Goal: Task Accomplishment & Management: Use online tool/utility

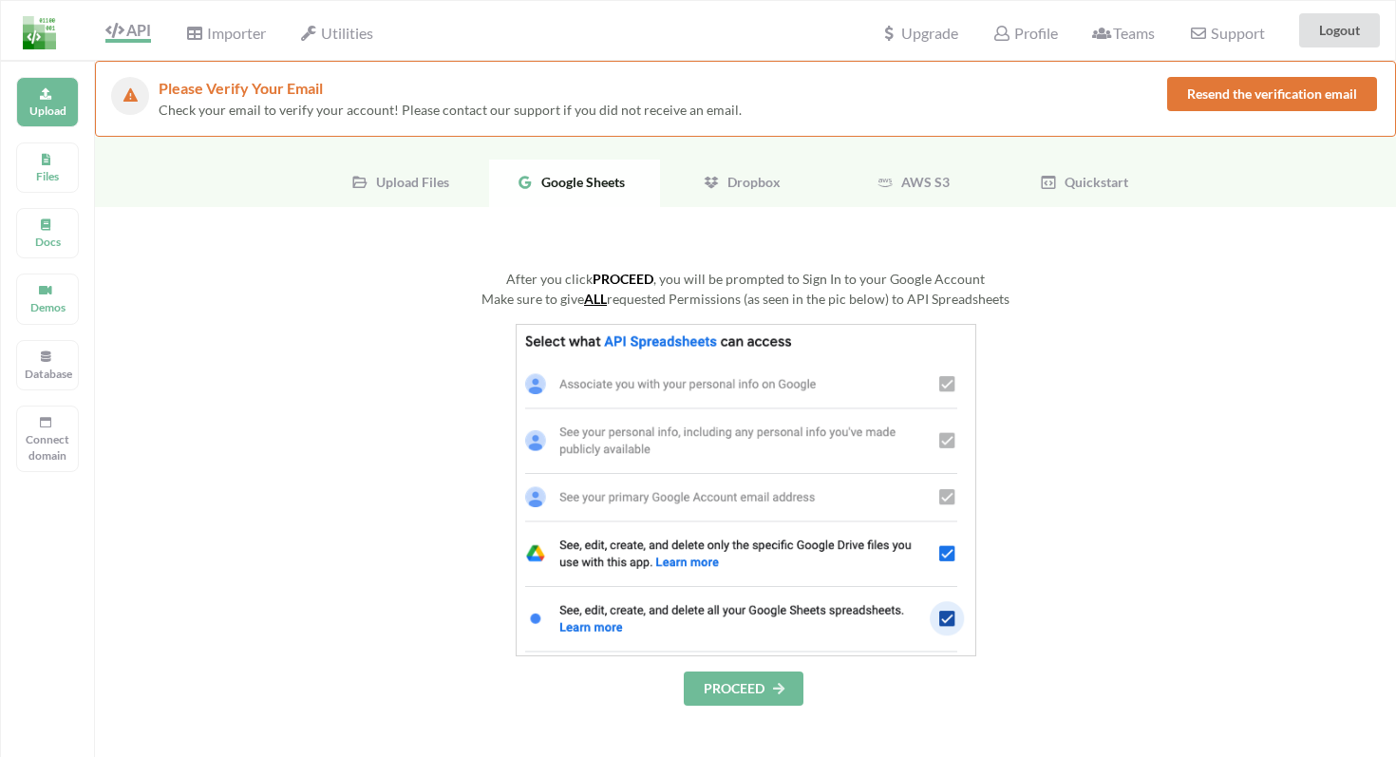
click at [722, 691] on button "PROCEED" at bounding box center [744, 688] width 120 height 34
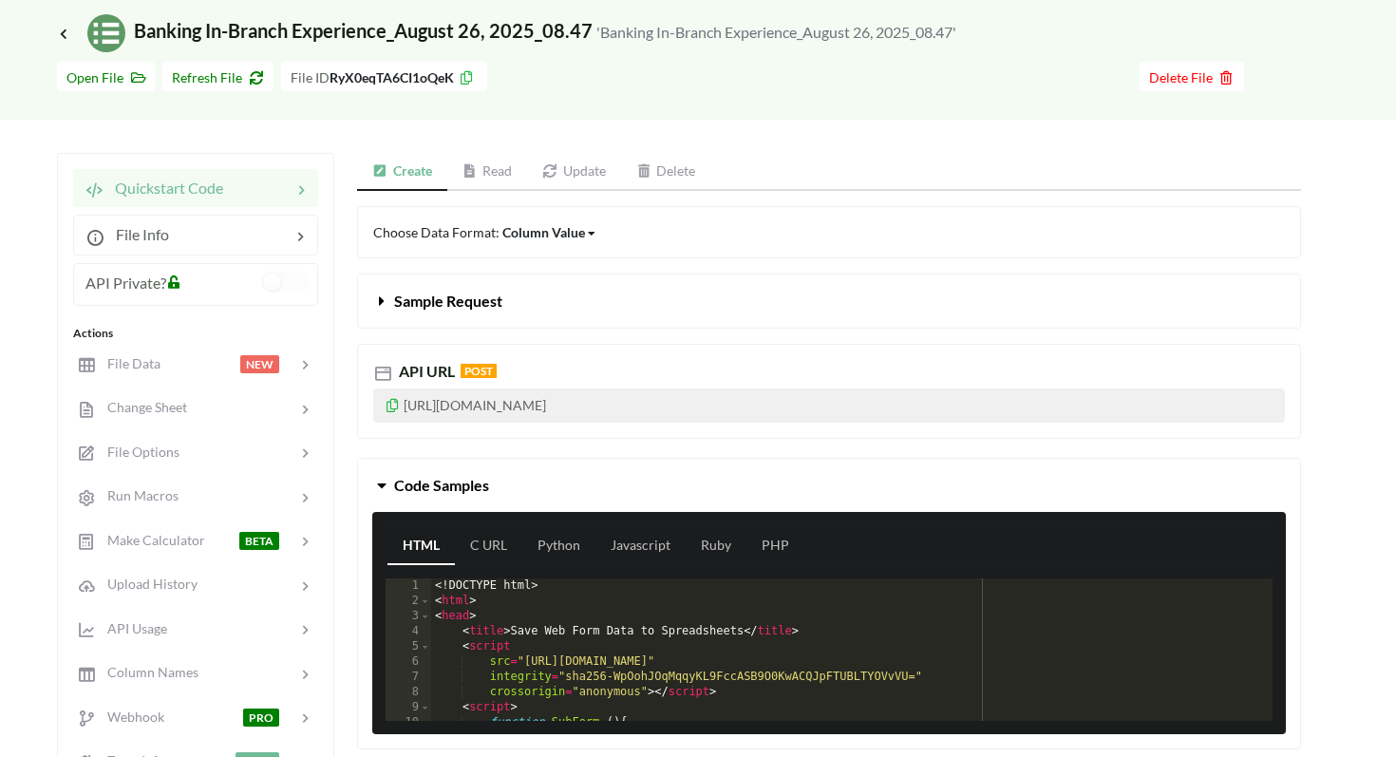
scroll to position [150, 0]
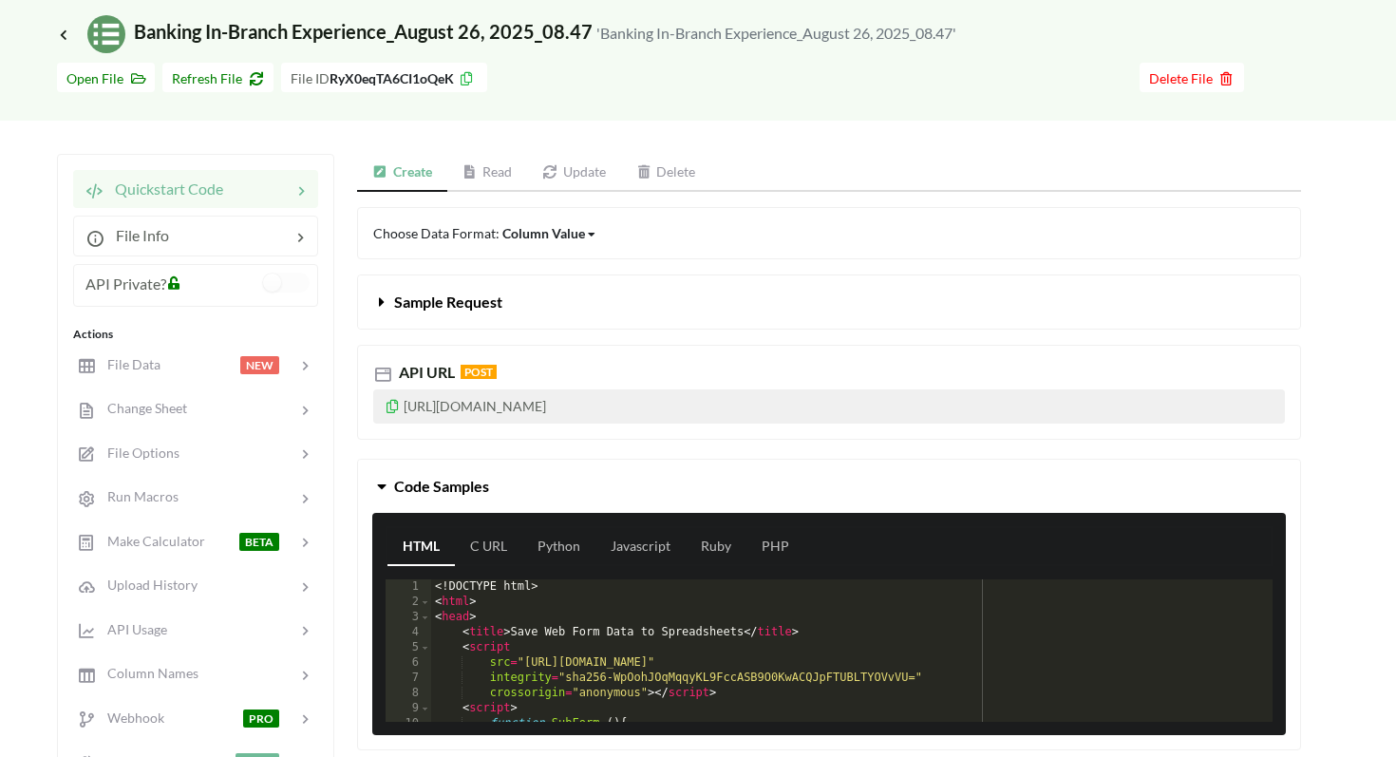
click at [499, 169] on link "Read" at bounding box center [487, 173] width 81 height 38
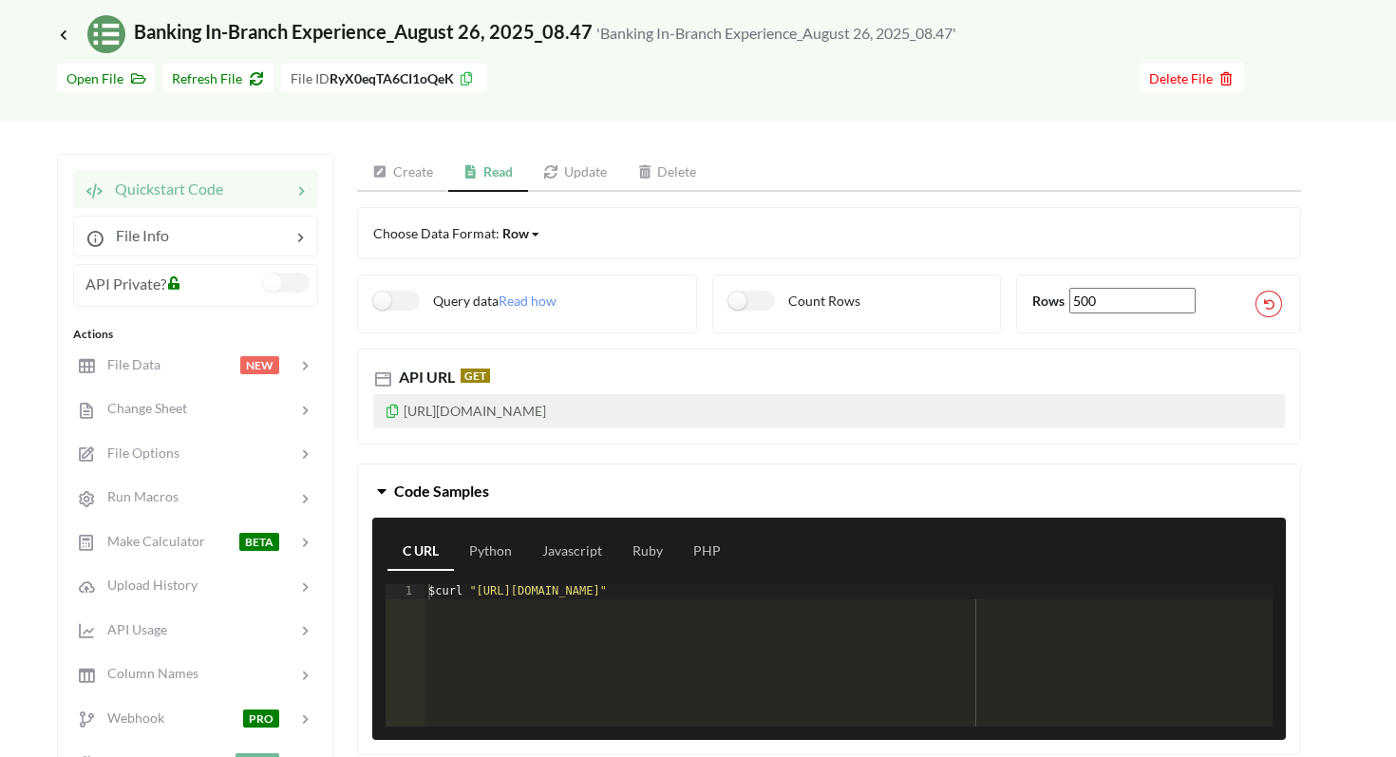
click at [270, 285] on label at bounding box center [286, 283] width 47 height 20
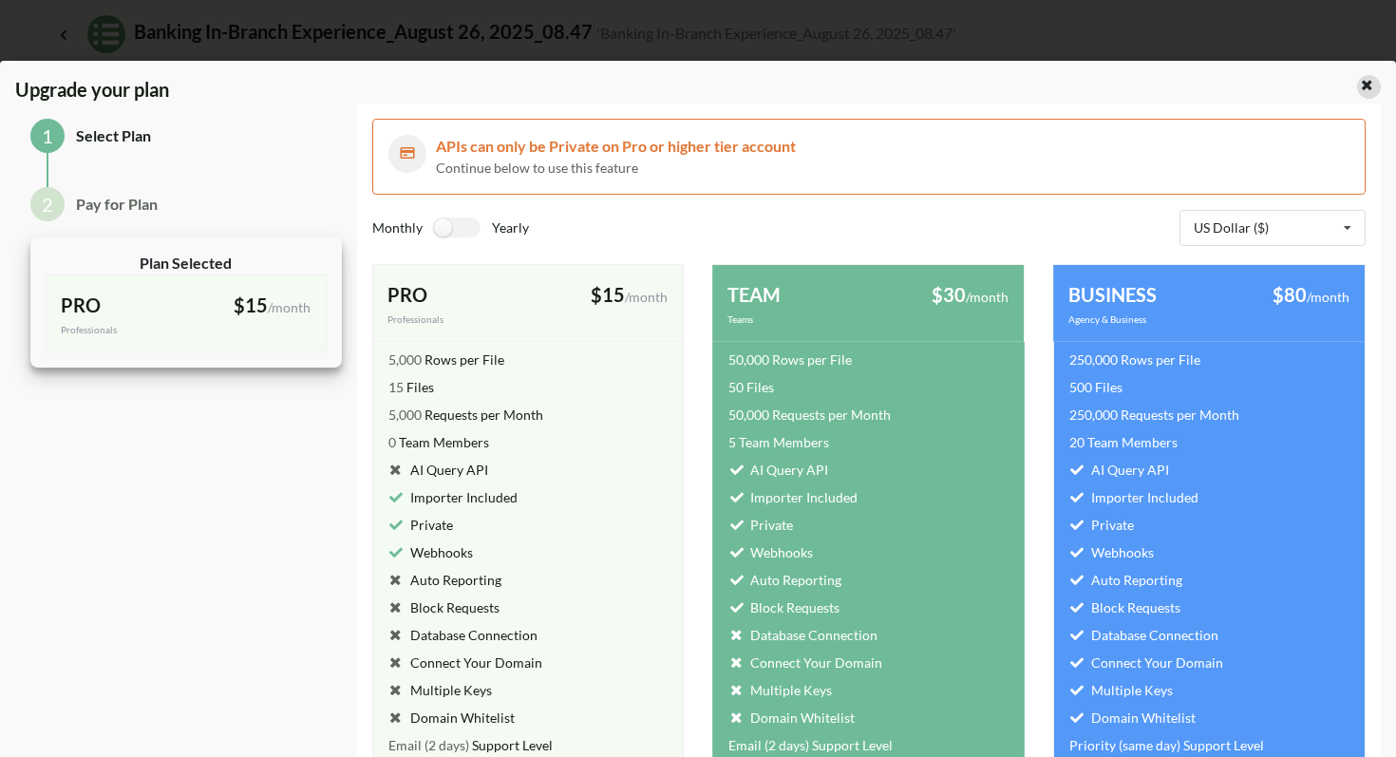
click at [1359, 89] on icon at bounding box center [1367, 82] width 16 height 13
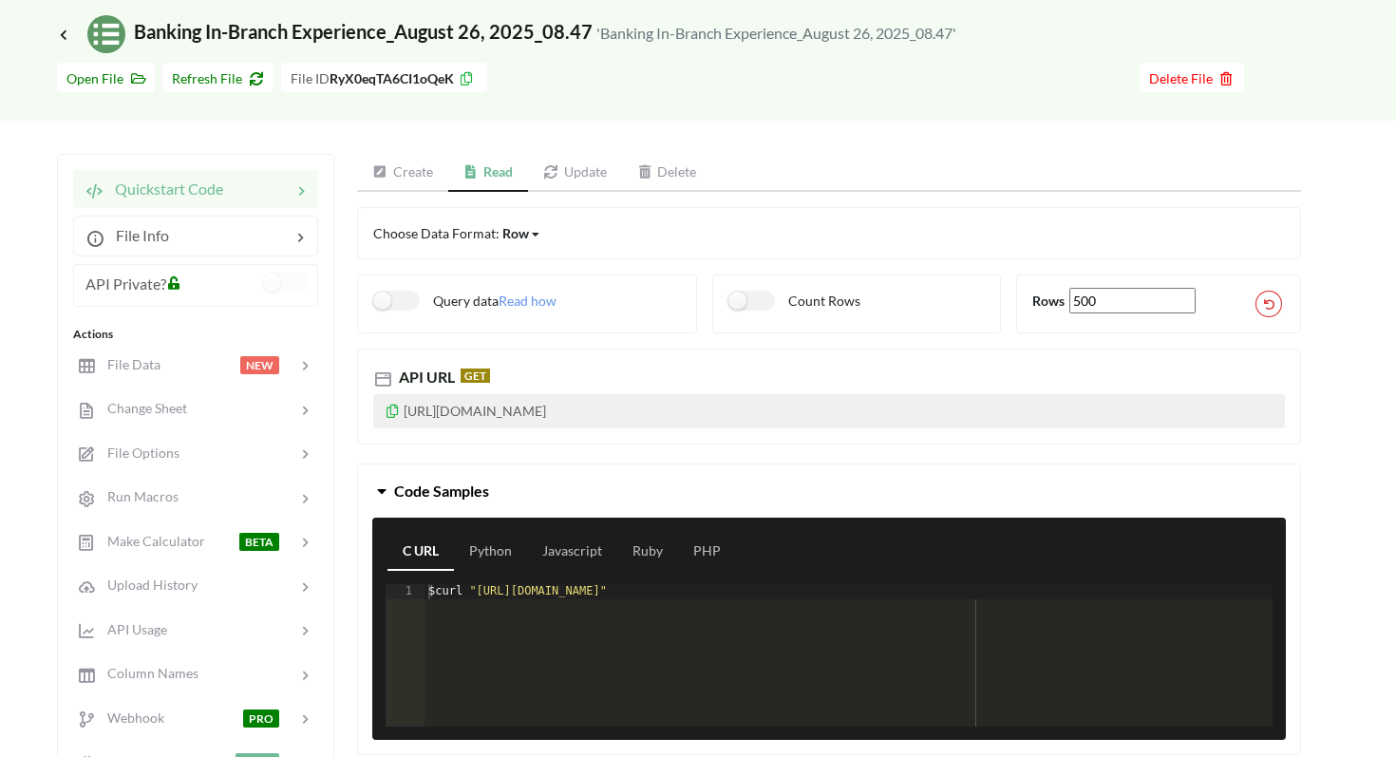
click at [396, 412] on icon at bounding box center [393, 408] width 16 height 13
click at [394, 166] on link "Create" at bounding box center [402, 173] width 91 height 38
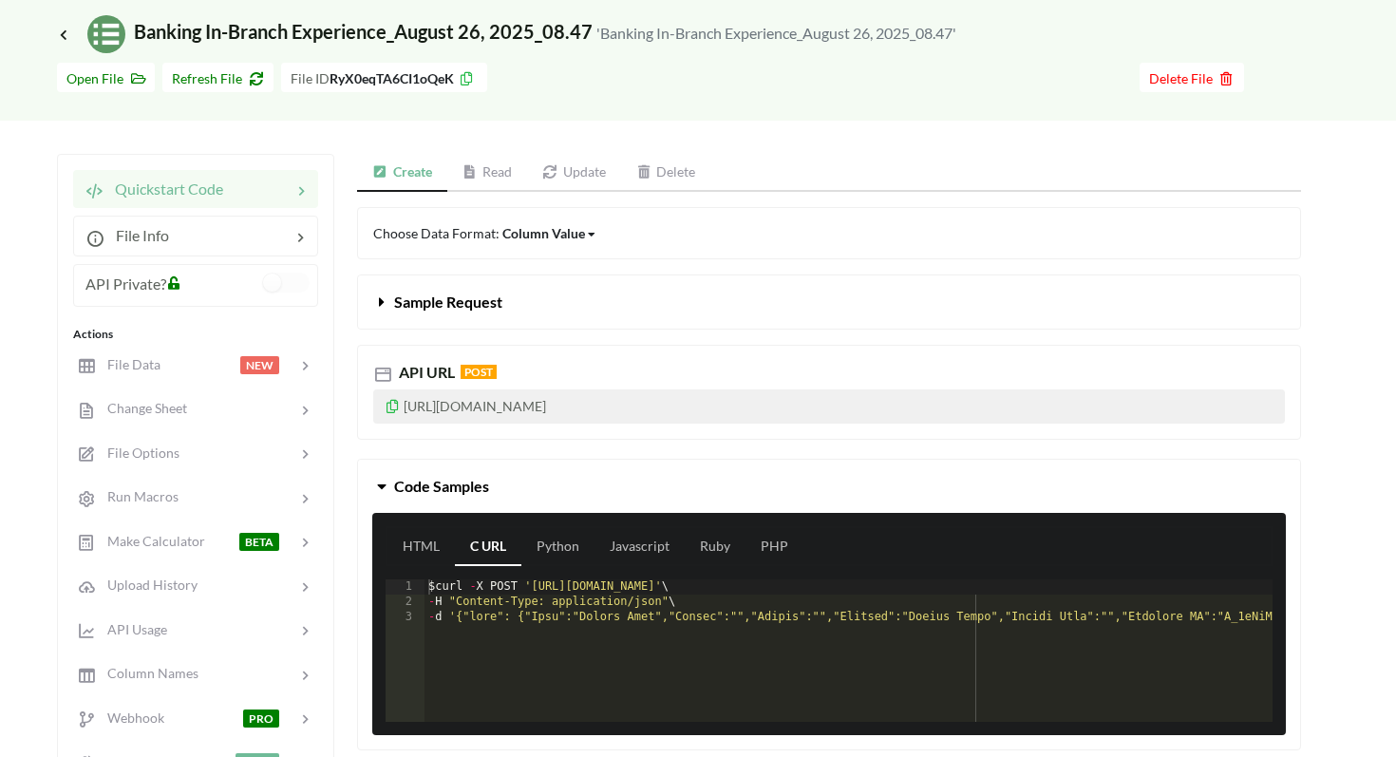
click at [499, 180] on link "Read" at bounding box center [487, 173] width 81 height 38
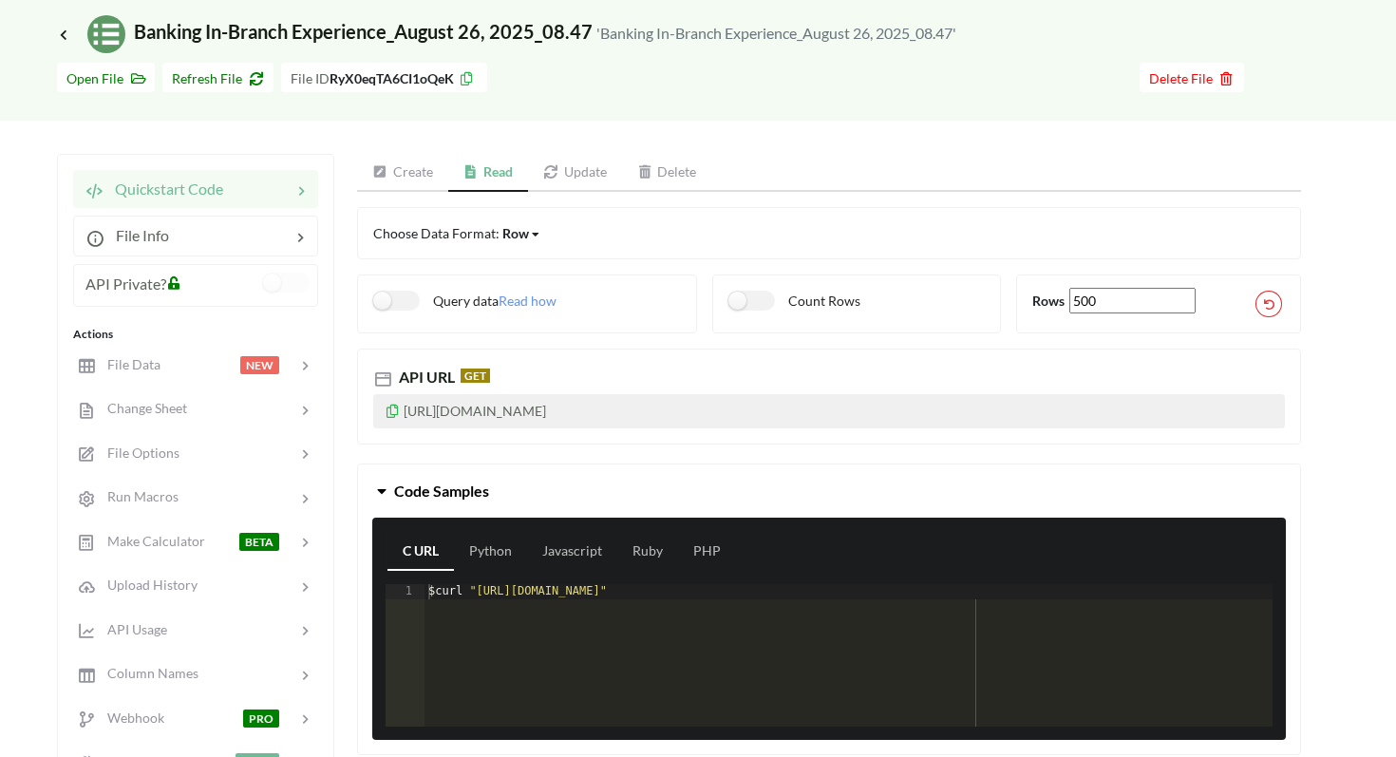
click at [570, 168] on link "Update" at bounding box center [575, 173] width 94 height 38
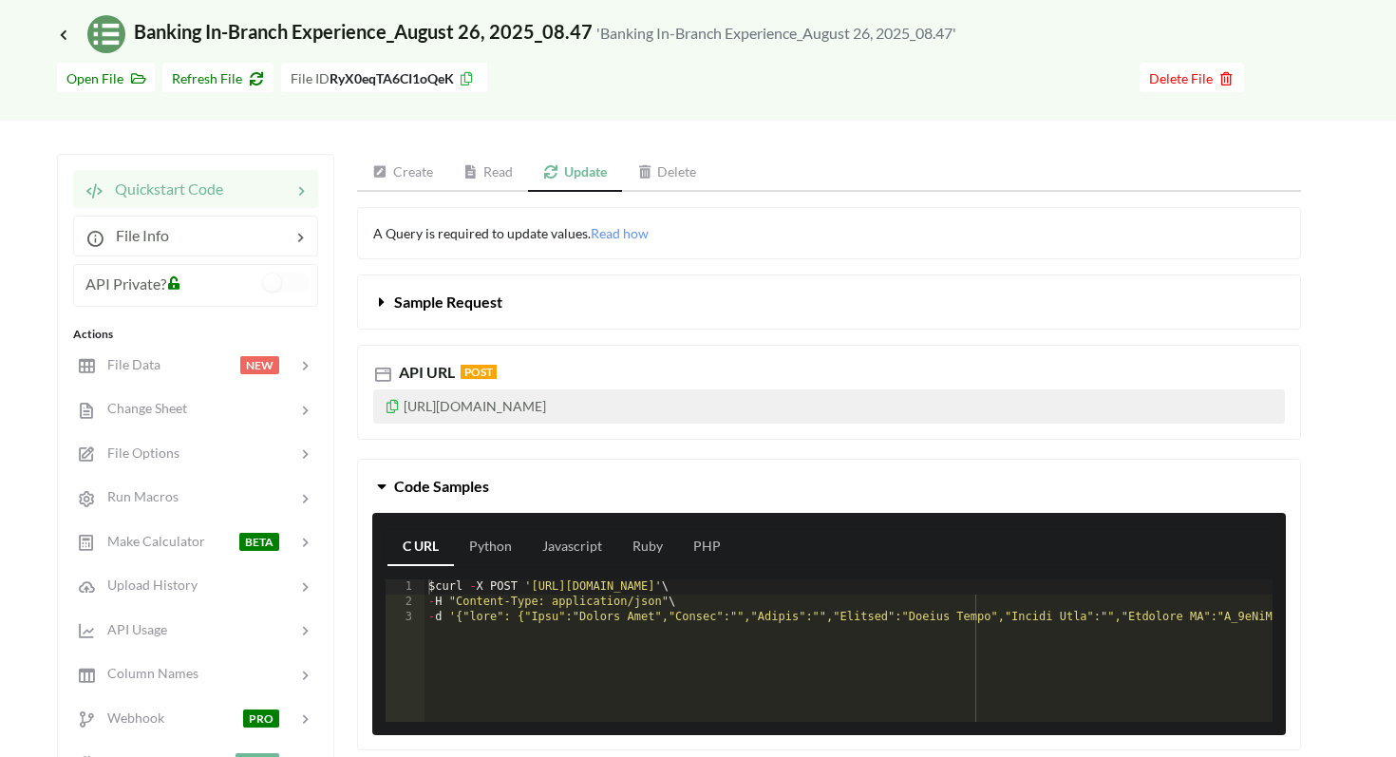
click at [564, 168] on link "Update" at bounding box center [575, 173] width 94 height 38
click at [486, 167] on link "Read" at bounding box center [488, 173] width 81 height 38
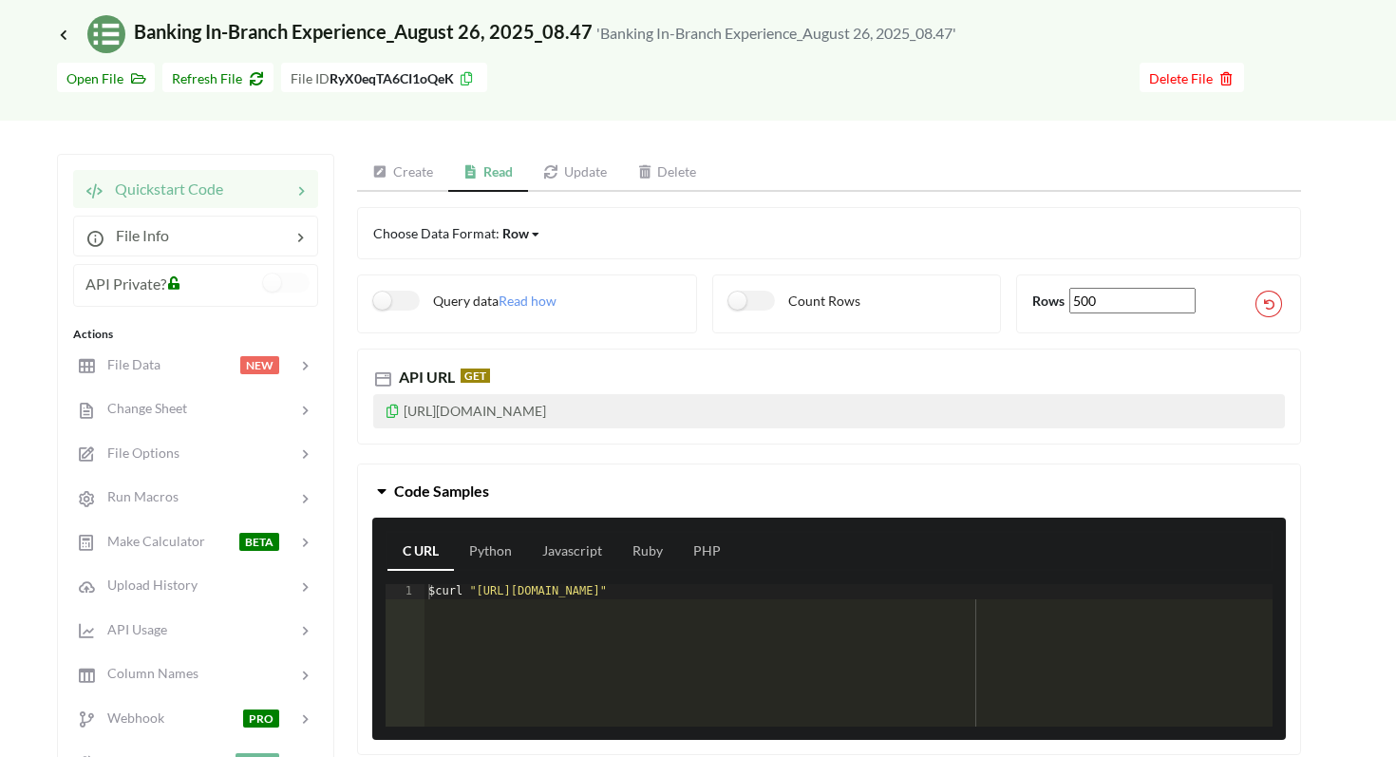
click at [398, 164] on link "Create" at bounding box center [402, 173] width 91 height 38
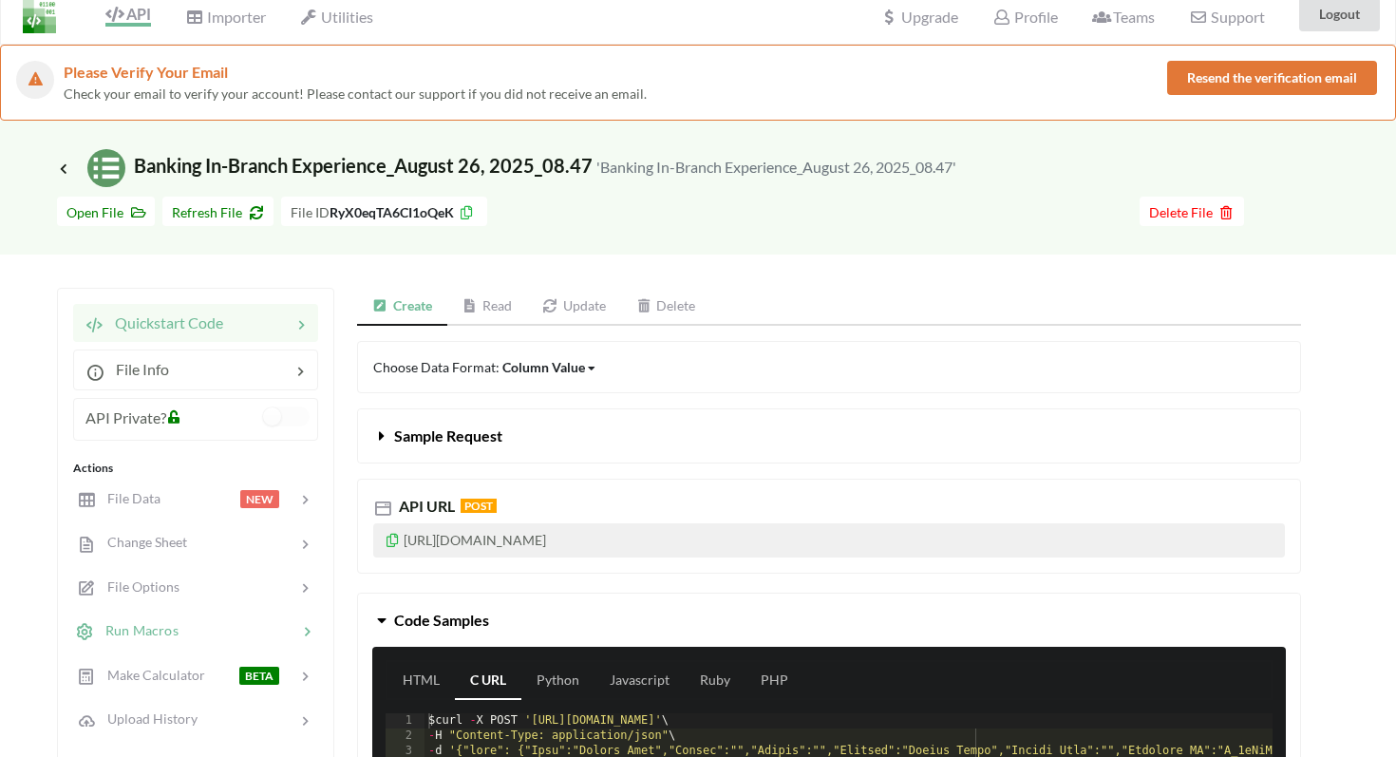
scroll to position [0, 0]
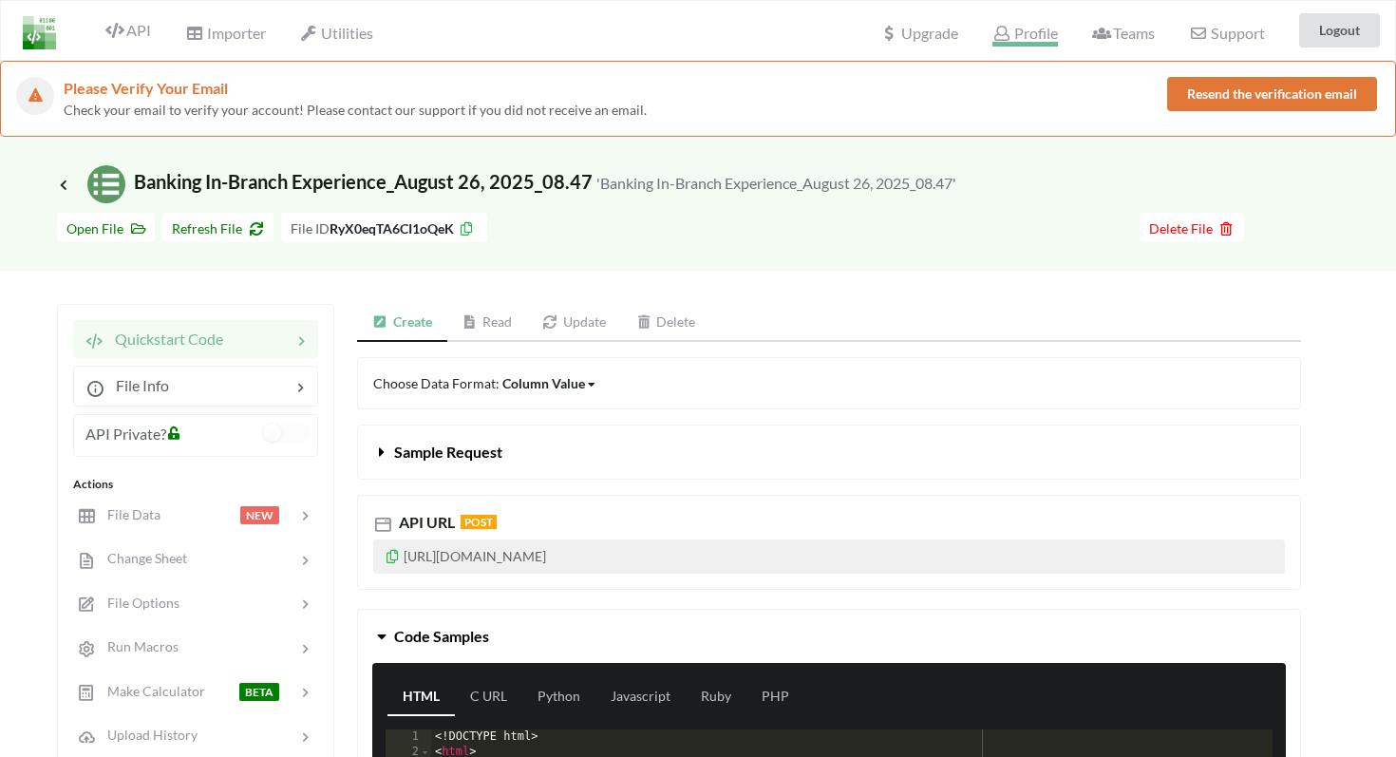
click at [1026, 28] on span "Profile" at bounding box center [1024, 35] width 65 height 23
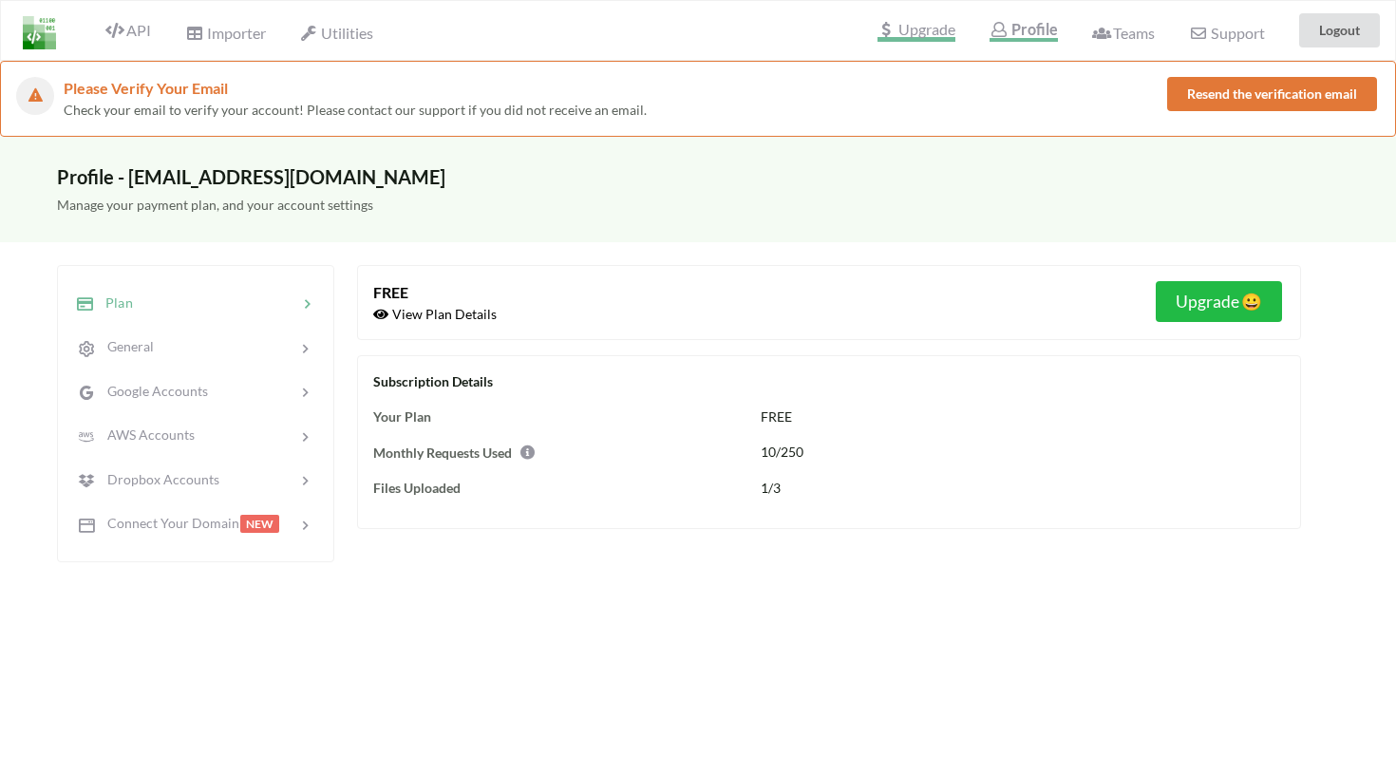
click at [914, 31] on span "Upgrade" at bounding box center [916, 32] width 78 height 20
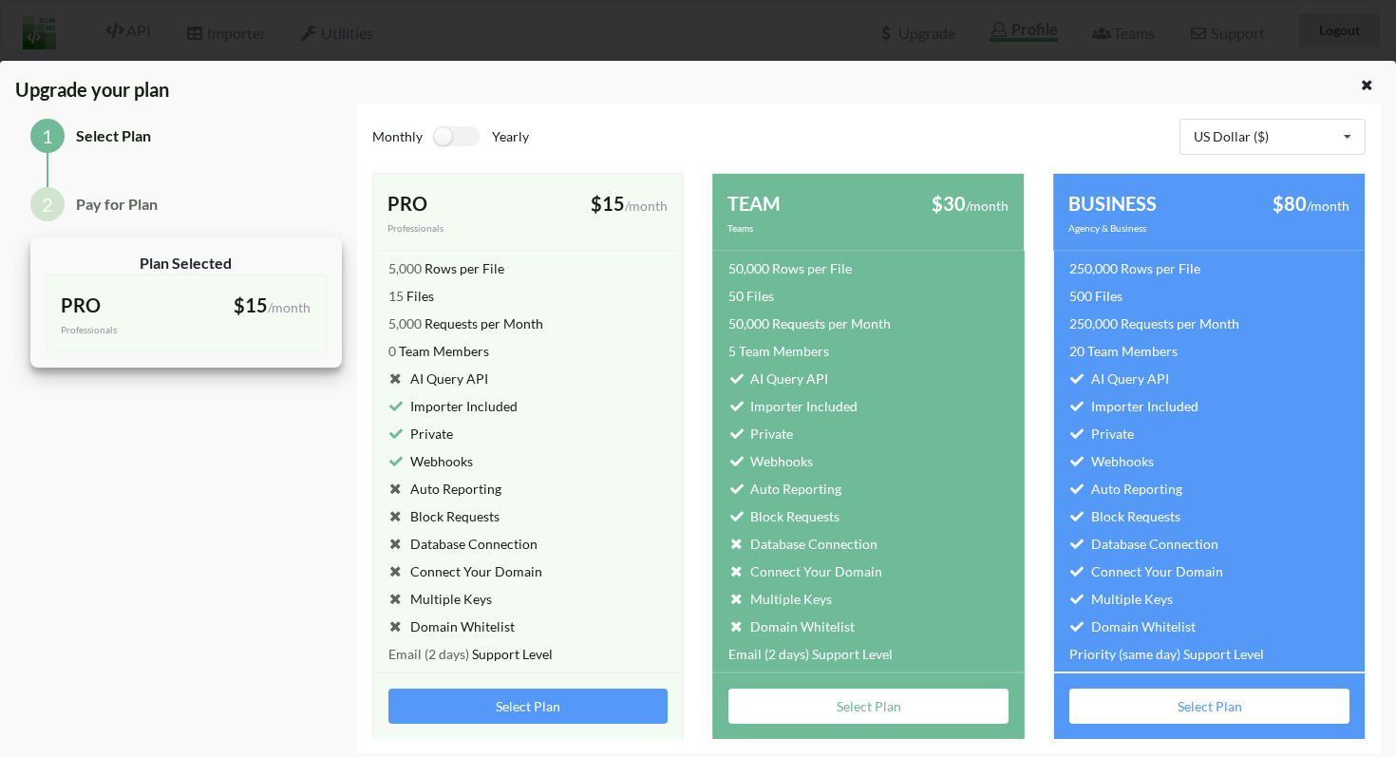
scroll to position [11, 0]
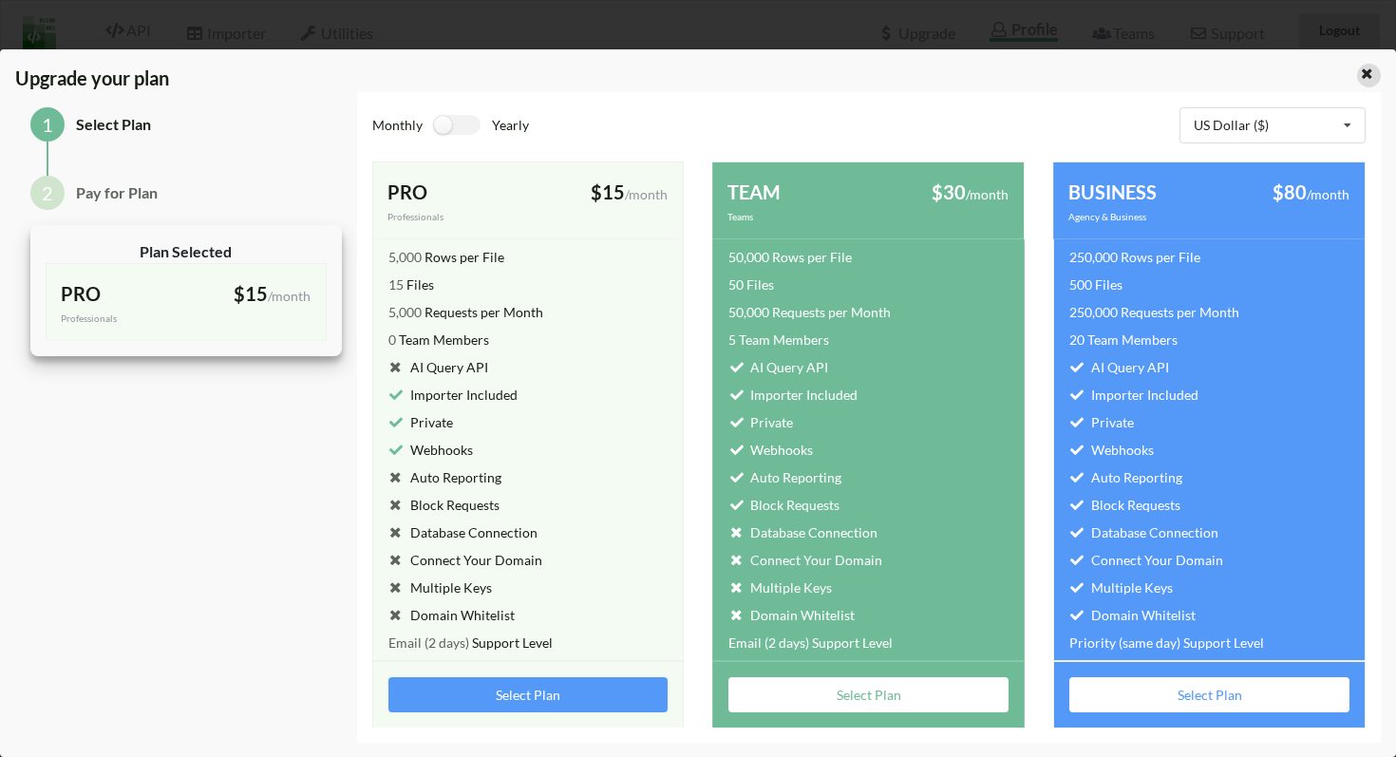
click at [1359, 75] on icon at bounding box center [1367, 71] width 16 height 13
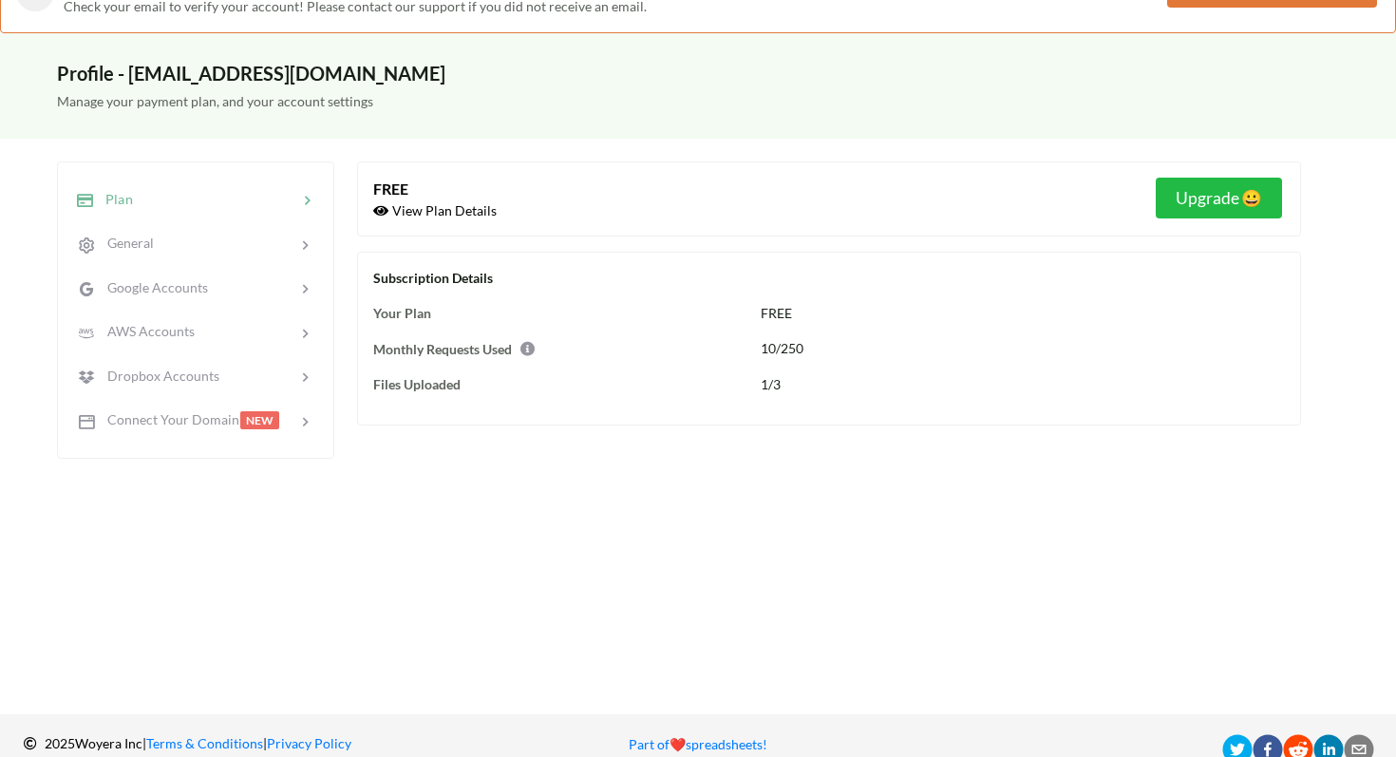
scroll to position [105, 0]
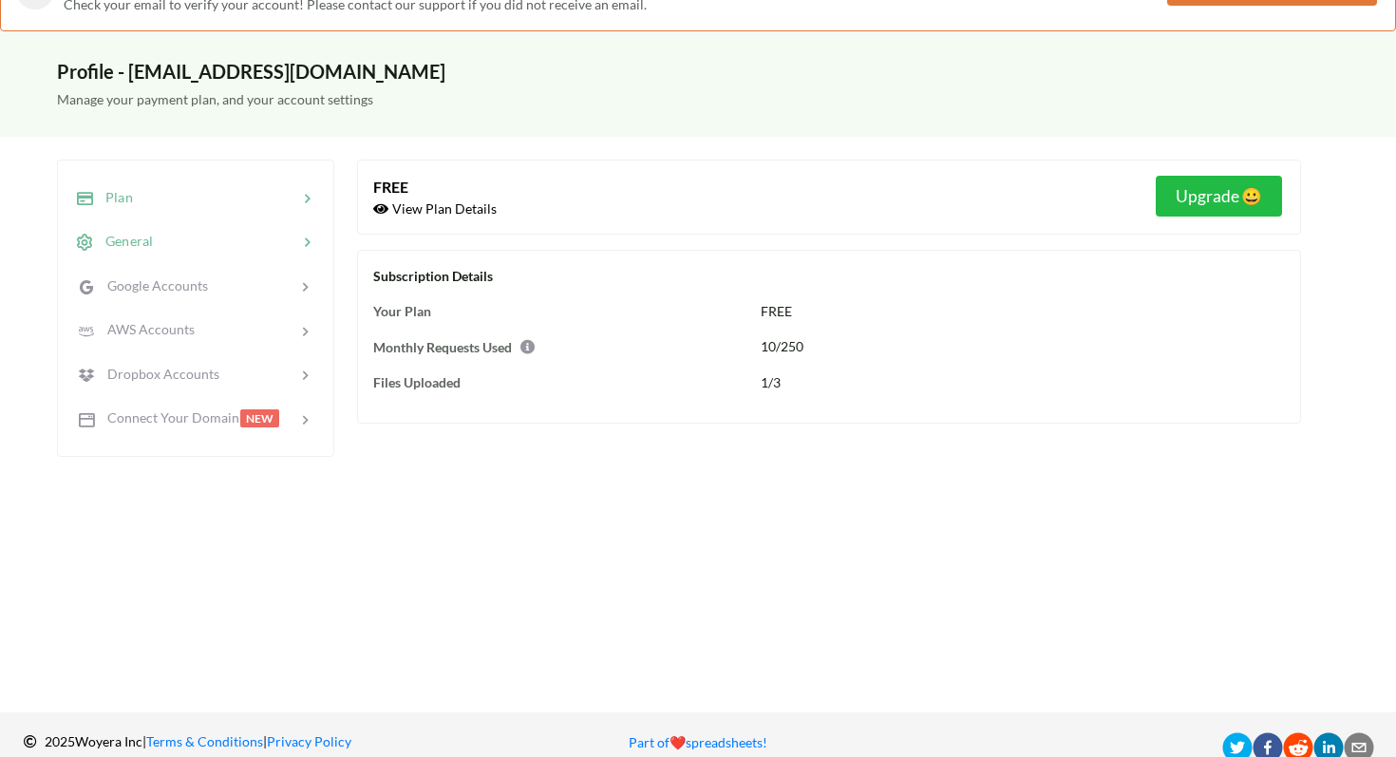
click at [129, 248] on span "General" at bounding box center [123, 241] width 59 height 16
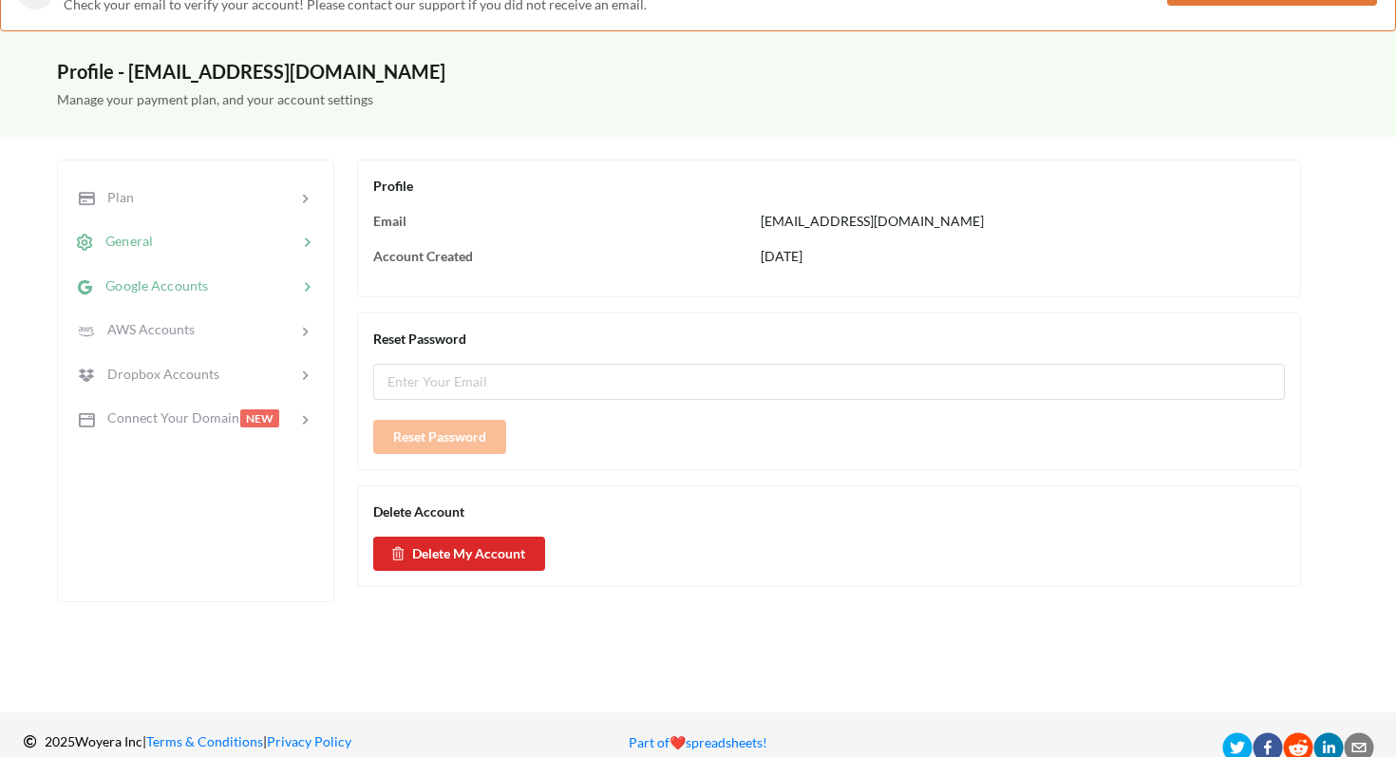
click at [135, 282] on span "Google Accounts" at bounding box center [151, 285] width 114 height 16
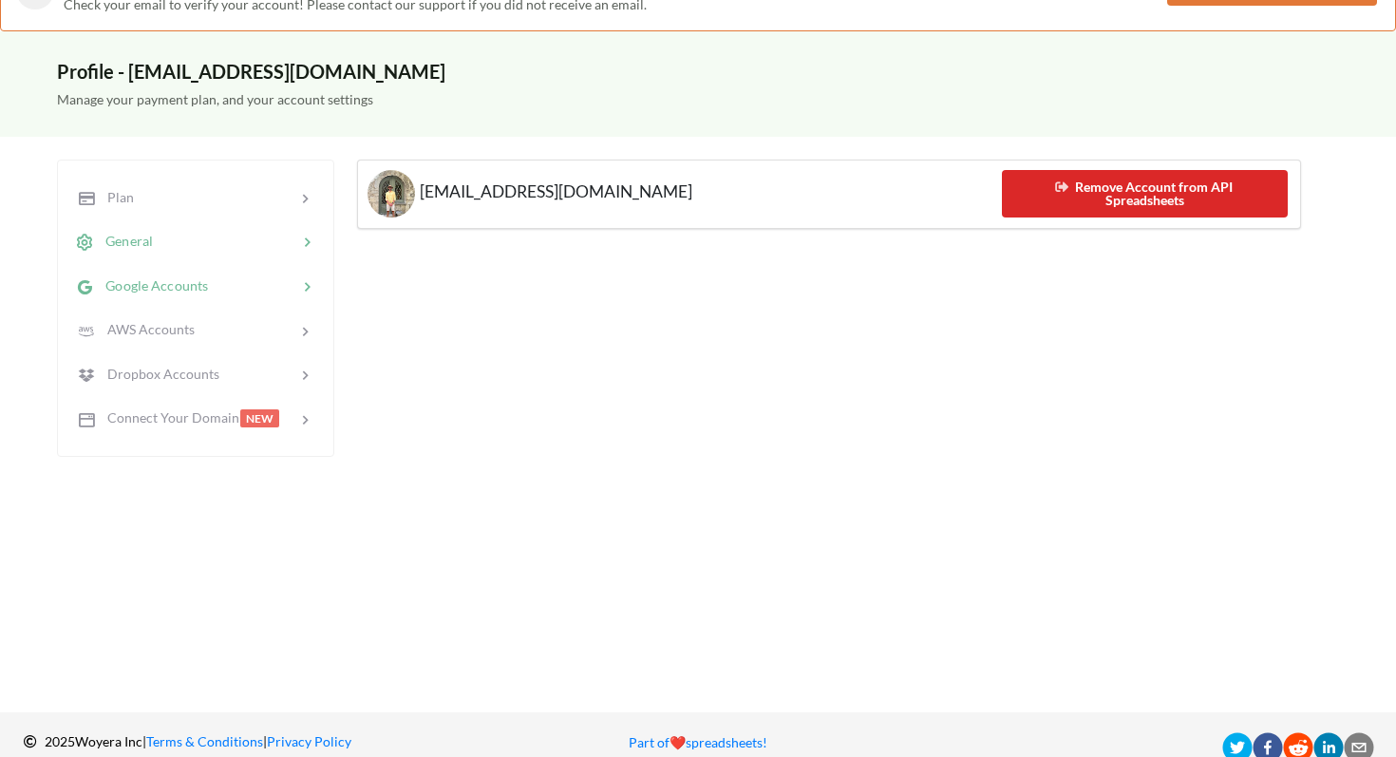
click at [126, 246] on span "General" at bounding box center [123, 241] width 59 height 16
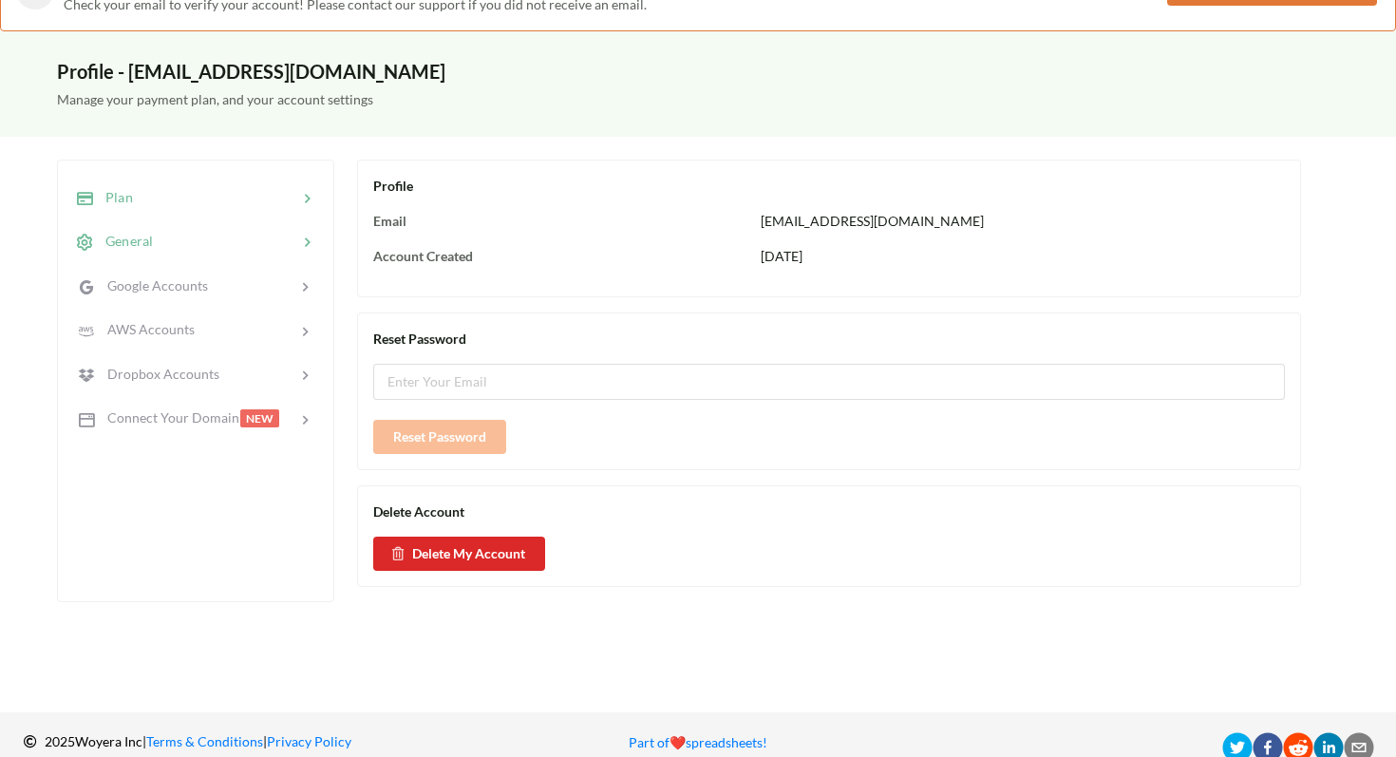
click at [128, 191] on span "Plan" at bounding box center [113, 197] width 39 height 16
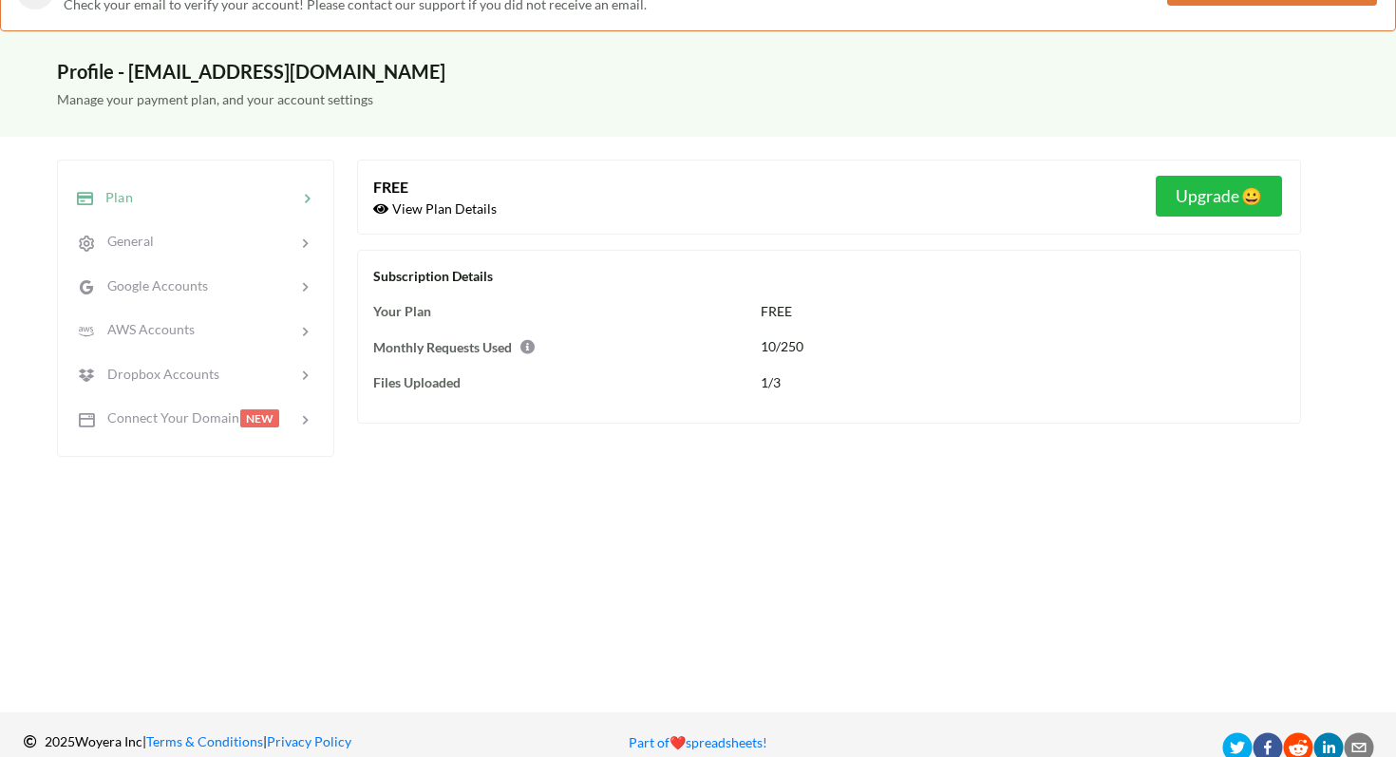
scroll to position [0, 0]
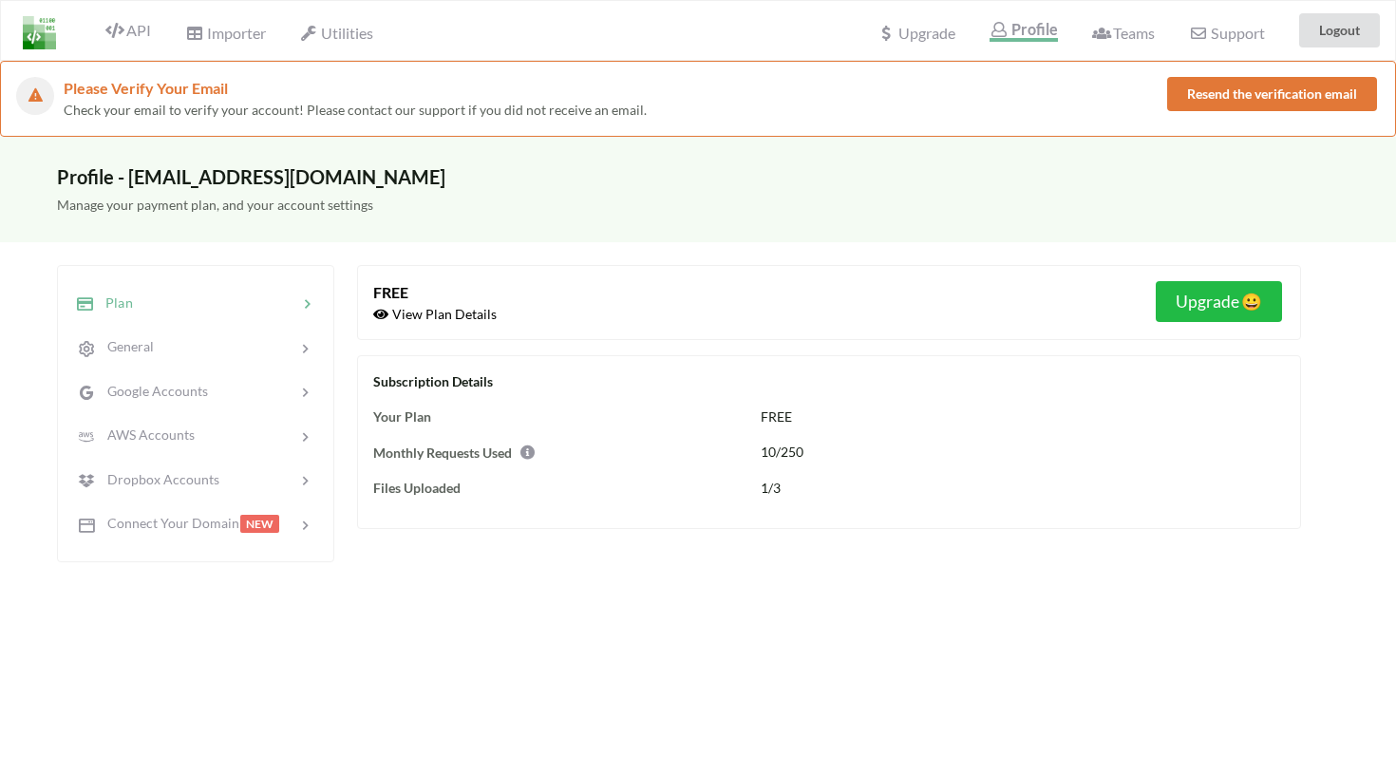
click at [151, 31] on div "API" at bounding box center [120, 30] width 85 height 36
click at [140, 34] on span "API" at bounding box center [128, 32] width 46 height 23
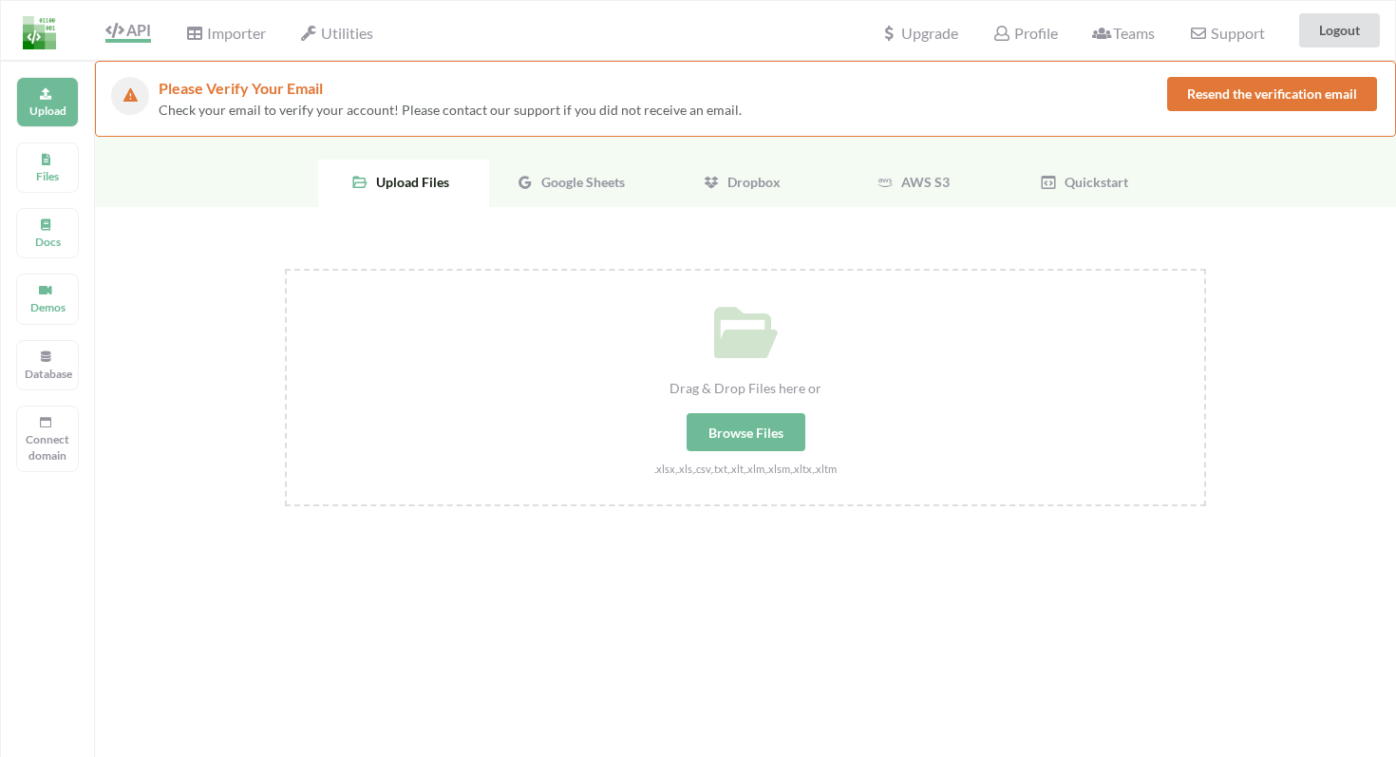
click at [596, 188] on span "Google Sheets" at bounding box center [579, 182] width 91 height 16
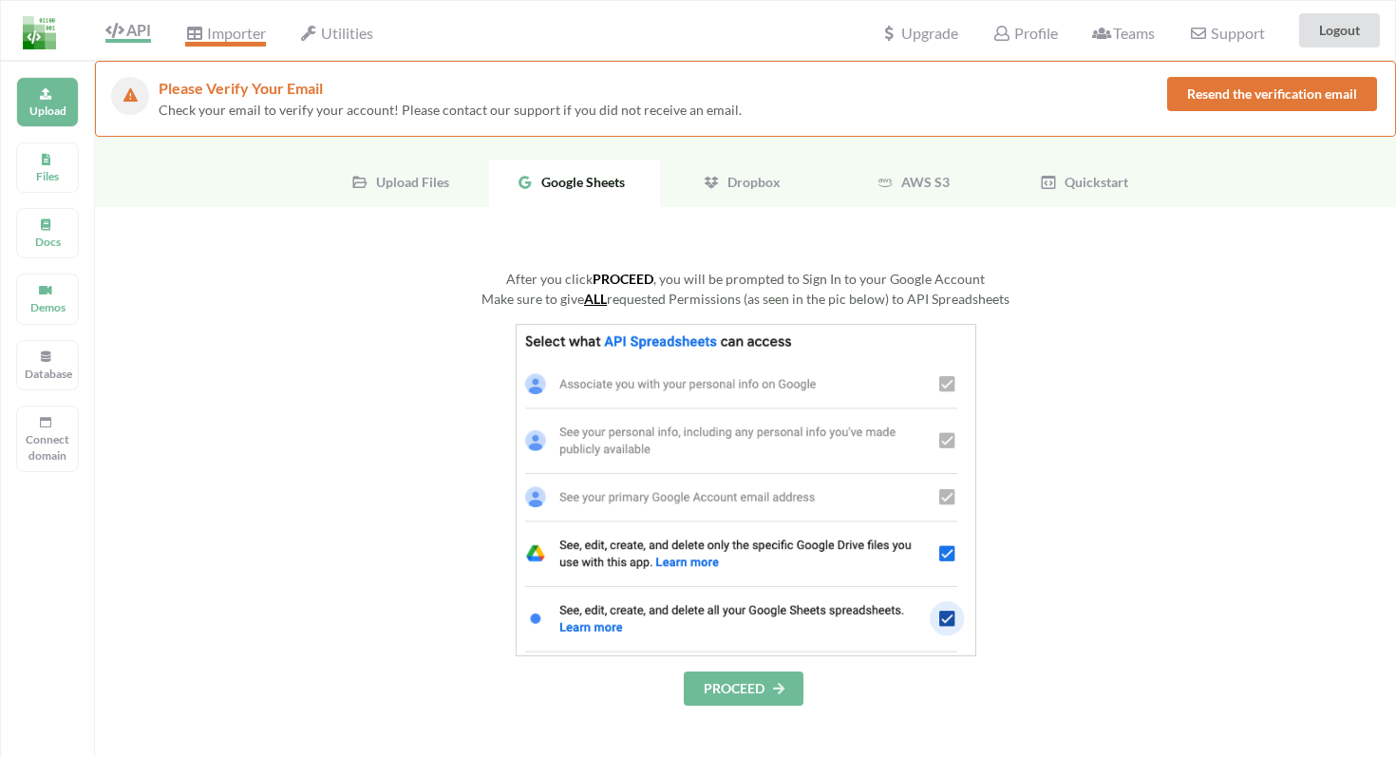
click at [234, 40] on span "Importer" at bounding box center [225, 35] width 80 height 23
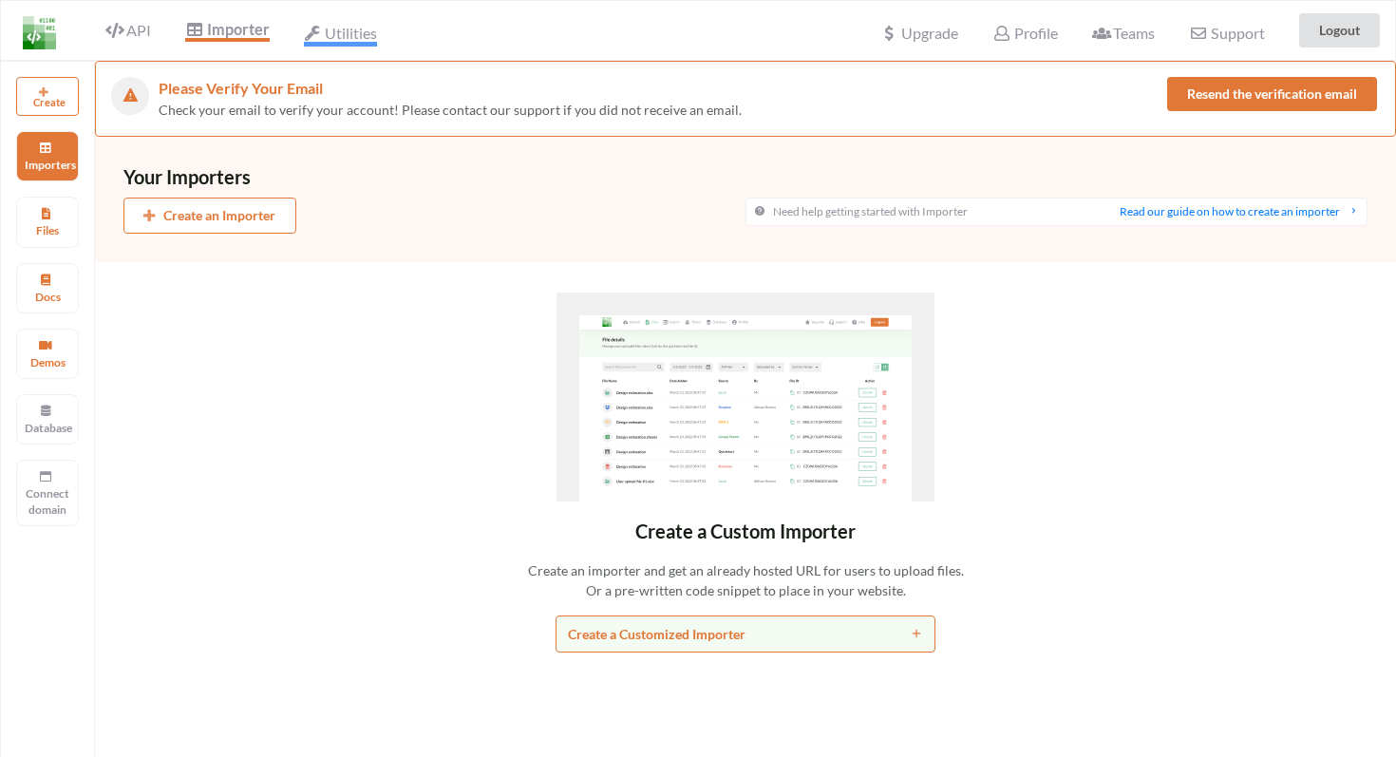
click at [328, 31] on span "Utilities" at bounding box center [340, 35] width 73 height 23
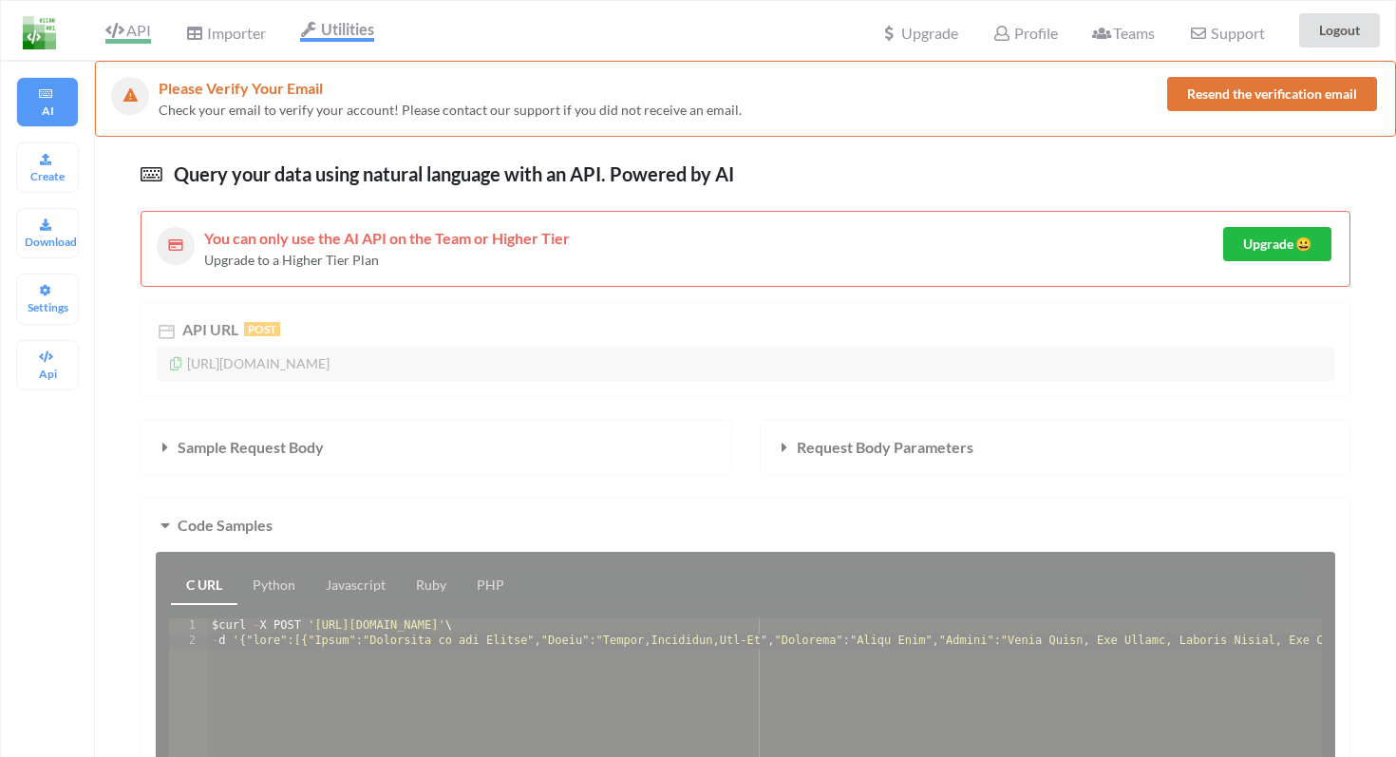
click at [123, 23] on icon at bounding box center [114, 30] width 18 height 15
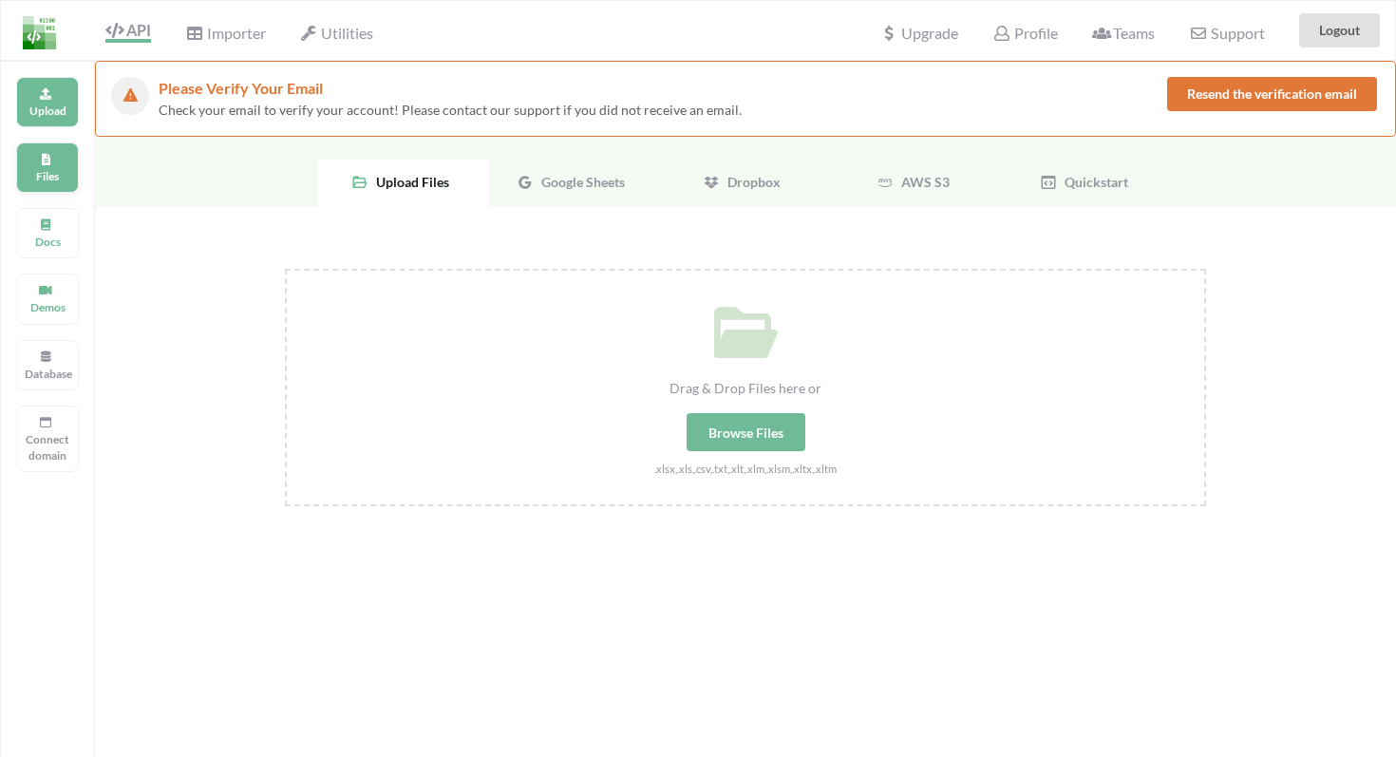
click at [47, 177] on p "Files" at bounding box center [48, 176] width 46 height 16
